Goal: Information Seeking & Learning: Find specific fact

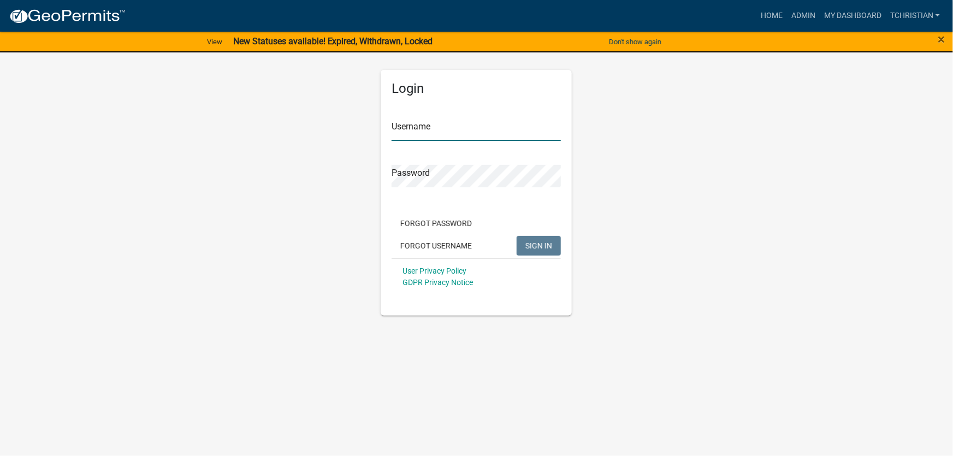
type input "tchristian"
click at [538, 245] on span "SIGN IN" at bounding box center [539, 245] width 27 height 9
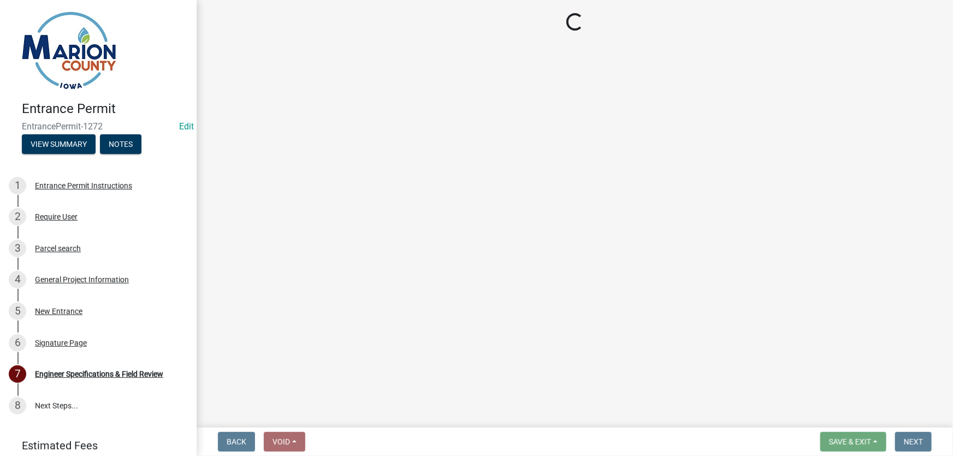
select select "23261aa3-7b93-4f76-a4b4-6c9d8673db43"
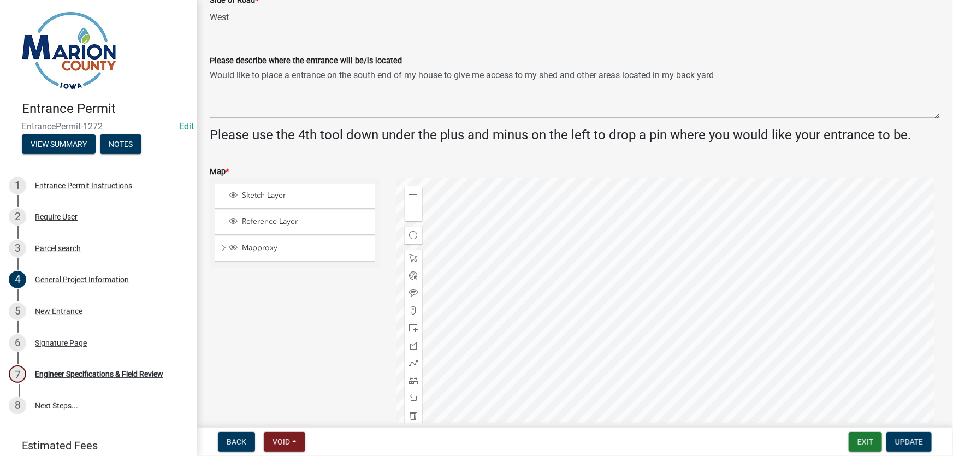
scroll to position [347, 0]
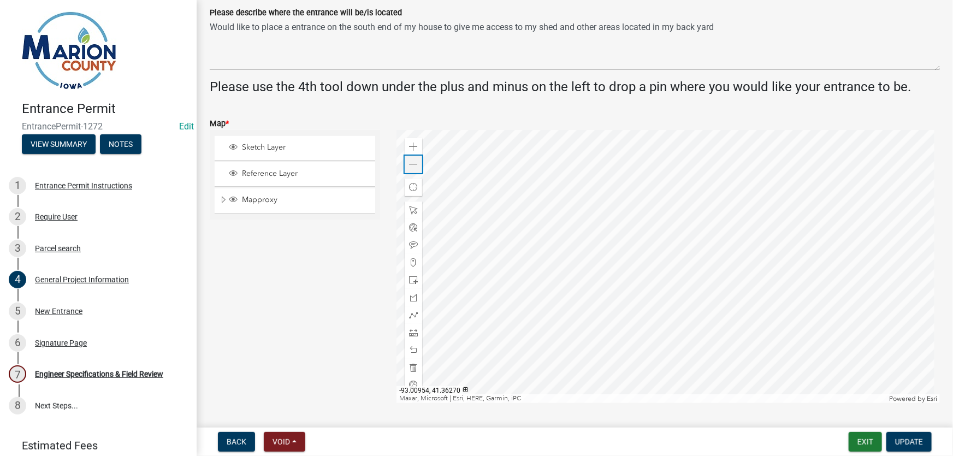
click at [409, 162] on span at bounding box center [413, 164] width 9 height 9
click at [409, 163] on span at bounding box center [413, 164] width 9 height 9
click at [412, 168] on span at bounding box center [413, 164] width 9 height 9
click at [405, 163] on div "Zoom out" at bounding box center [413, 164] width 17 height 17
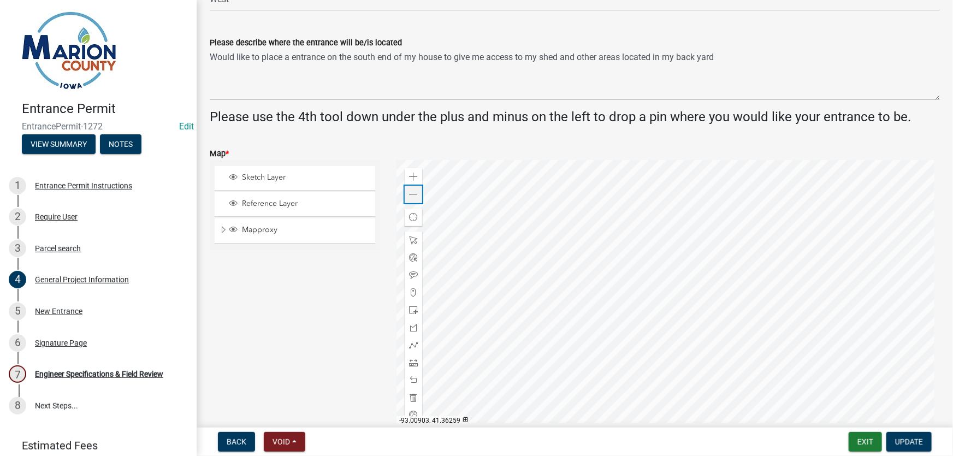
scroll to position [298, 0]
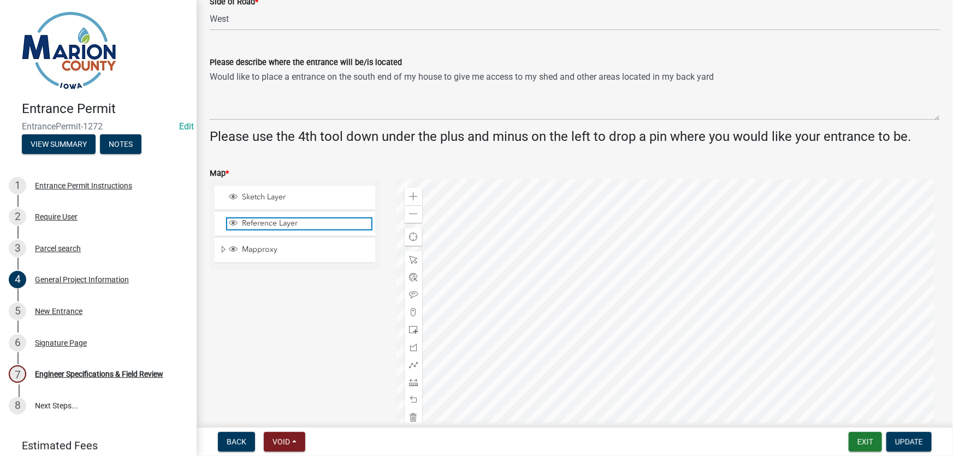
click at [256, 222] on span "Reference Layer" at bounding box center [305, 224] width 132 height 10
click at [253, 225] on span "Reference Layer" at bounding box center [305, 224] width 132 height 10
click at [221, 249] on span "Expand" at bounding box center [223, 250] width 9 height 10
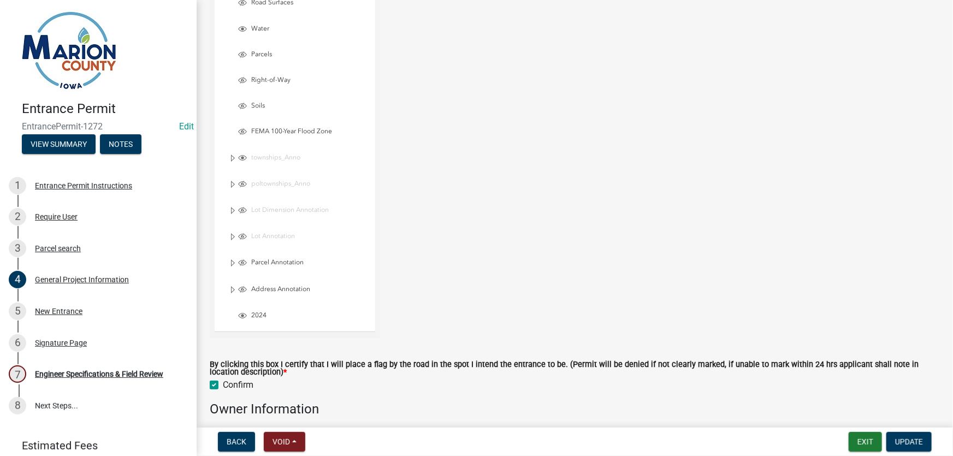
scroll to position [894, 0]
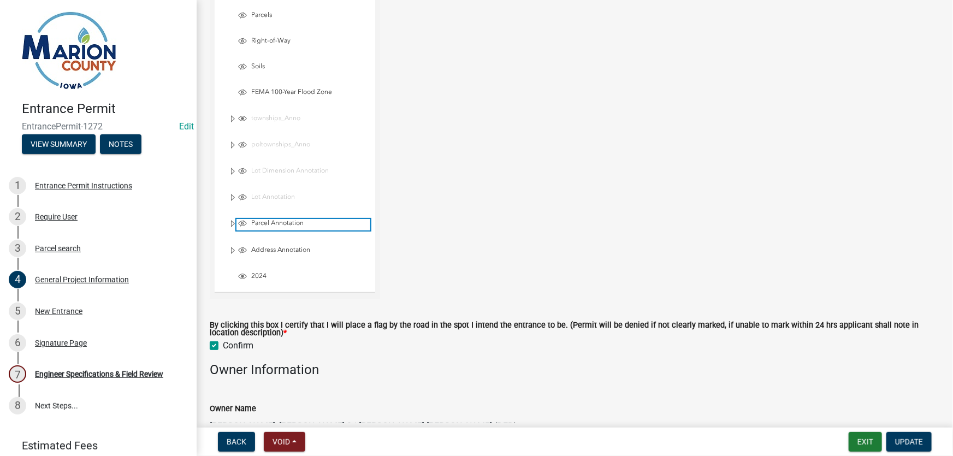
click at [268, 219] on span "Parcel Annotation" at bounding box center [310, 223] width 122 height 9
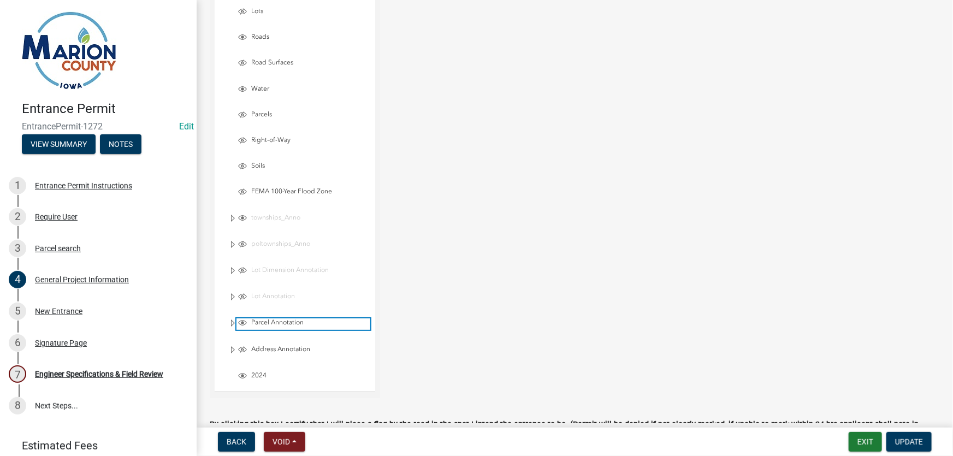
scroll to position [943, 0]
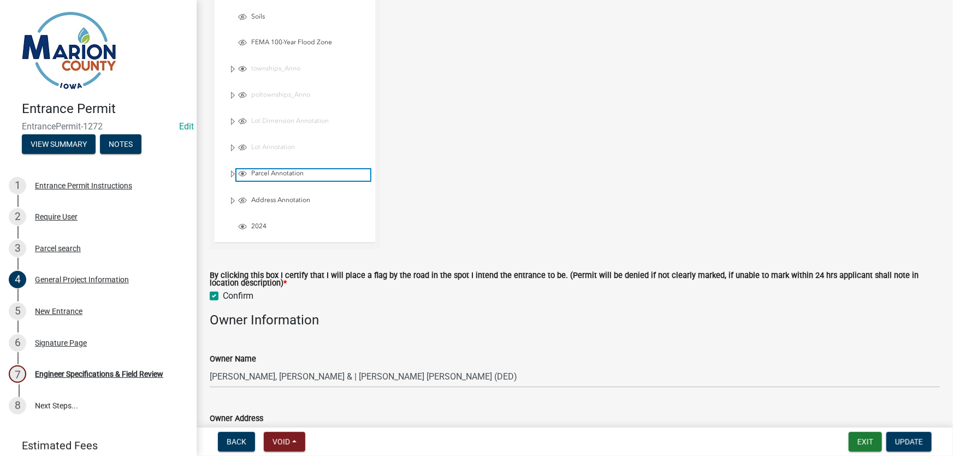
click at [274, 170] on span "Parcel Annotation" at bounding box center [310, 173] width 122 height 9
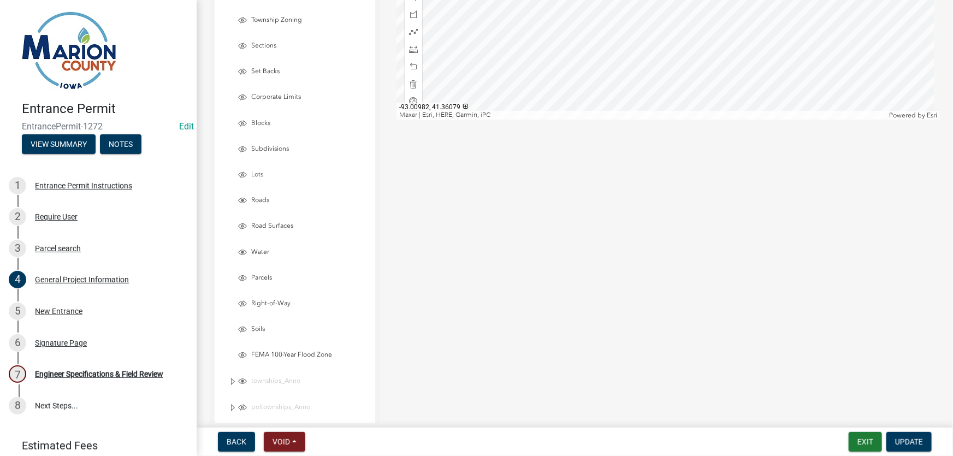
scroll to position [497, 0]
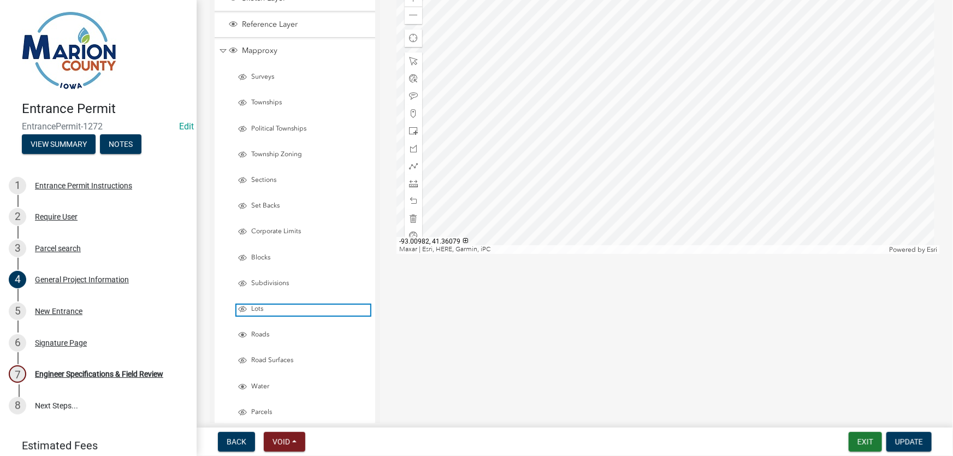
click at [256, 305] on span "Lots" at bounding box center [310, 309] width 122 height 9
click at [224, 46] on span "Collapse" at bounding box center [223, 51] width 8 height 10
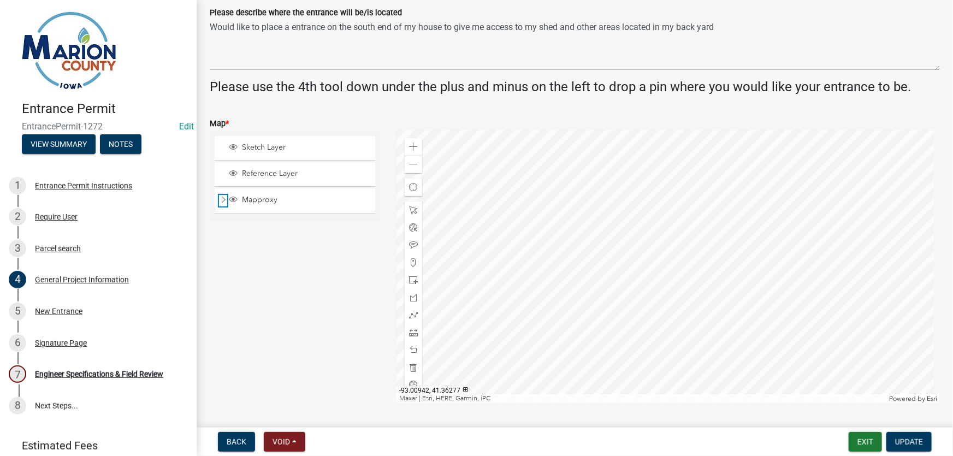
scroll to position [298, 0]
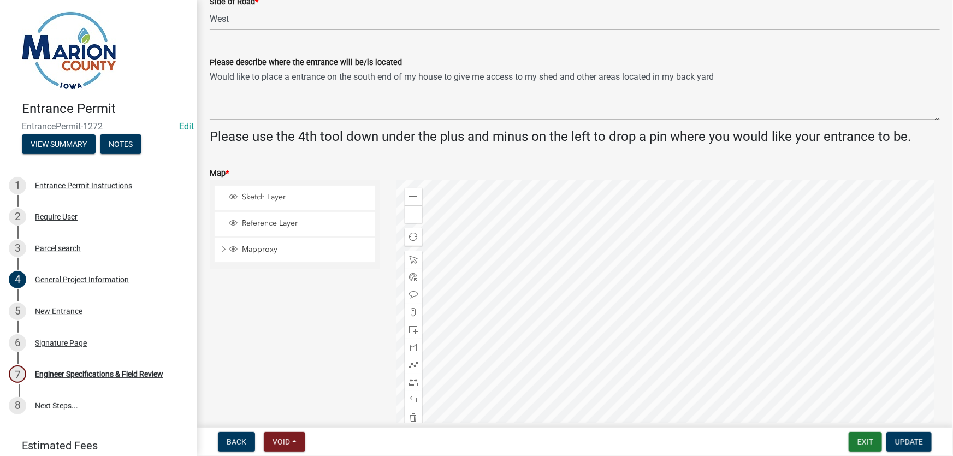
click at [636, 316] on div at bounding box center [669, 316] width 544 height 273
click at [415, 197] on span at bounding box center [413, 196] width 9 height 9
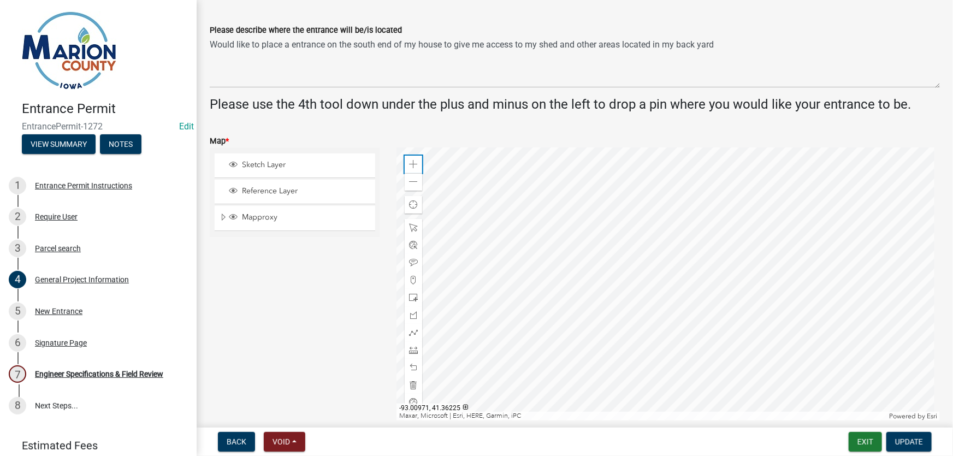
scroll to position [347, 0]
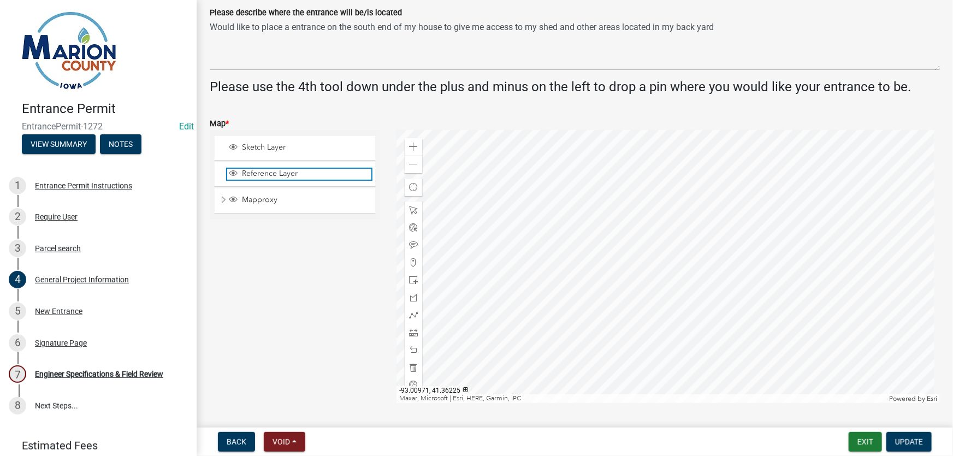
click at [271, 170] on span "Reference Layer" at bounding box center [305, 174] width 132 height 10
click at [268, 174] on span "Reference Layer" at bounding box center [305, 174] width 132 height 10
click at [661, 301] on div at bounding box center [669, 266] width 544 height 273
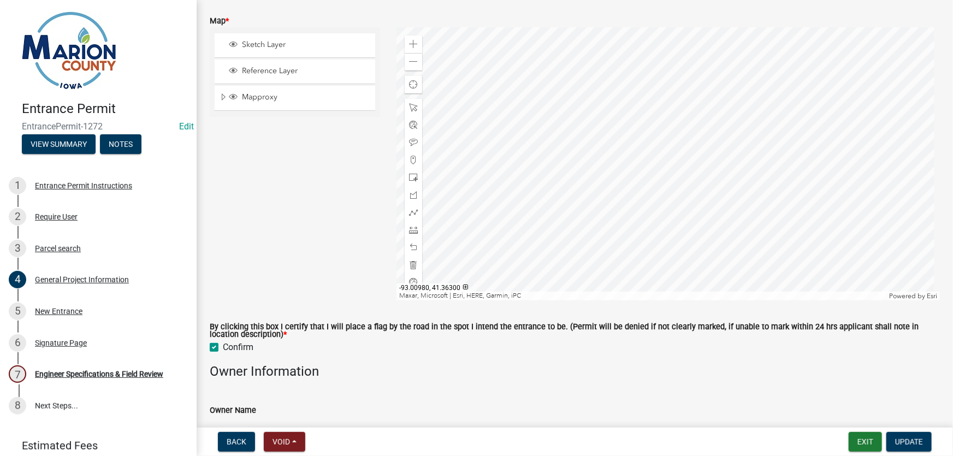
scroll to position [546, 0]
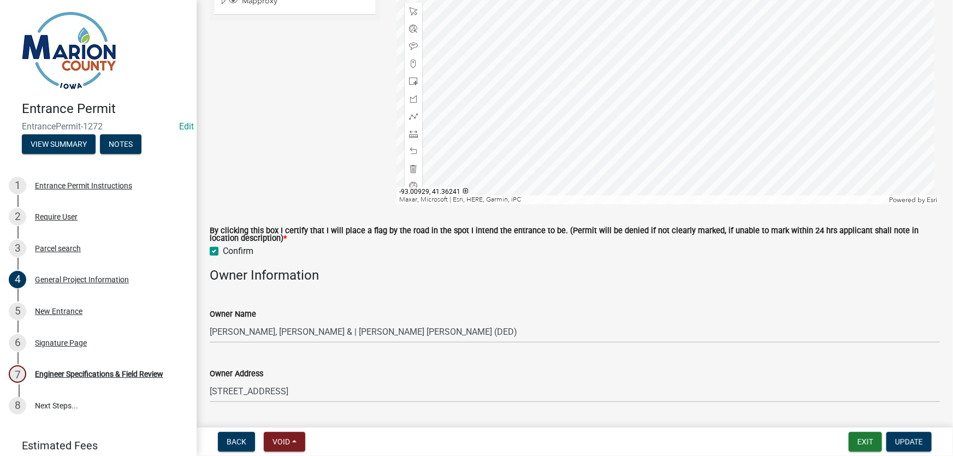
click at [440, 203] on div at bounding box center [669, 67] width 544 height 273
click at [699, 131] on div at bounding box center [669, 67] width 544 height 273
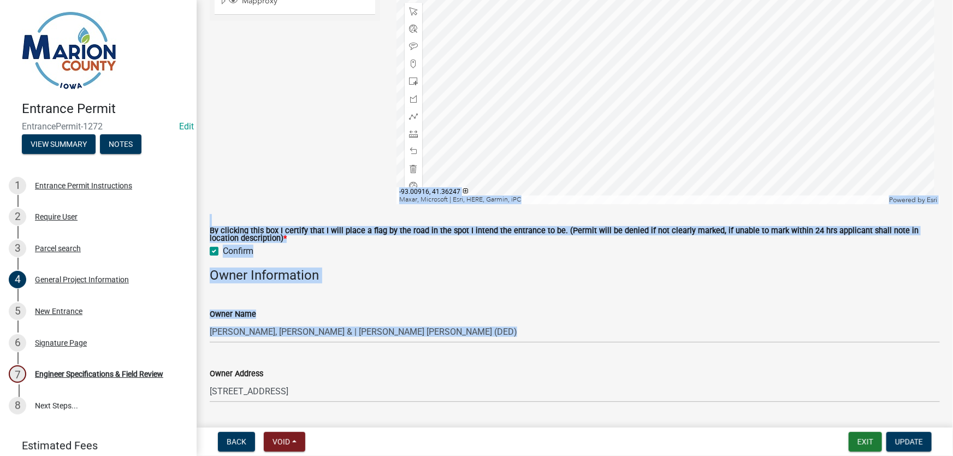
drag, startPoint x: 567, startPoint y: 222, endPoint x: 381, endPoint y: 387, distance: 247.7
click at [382, 396] on wm-data-entity-input-list "Project Information Parcel ID 0802100000 Section/Township/Range * 26-76-19 Road…" at bounding box center [575, 54] width 730 height 1078
click at [424, 370] on div "Owner Address" at bounding box center [575, 373] width 730 height 13
click at [661, 316] on div "Owner Name" at bounding box center [575, 314] width 730 height 13
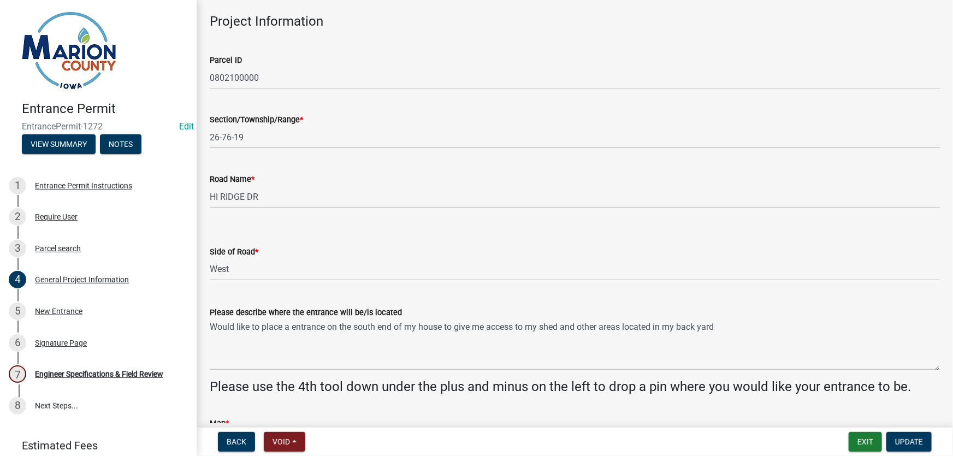
scroll to position [0, 0]
